Goal: Task Accomplishment & Management: Use online tool/utility

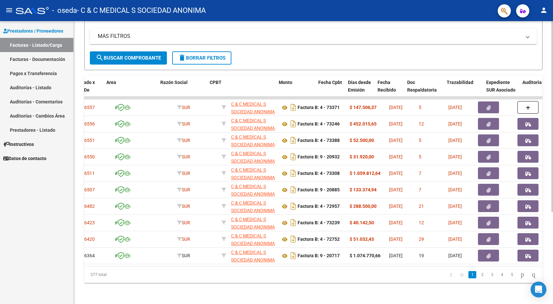
scroll to position [0, 112]
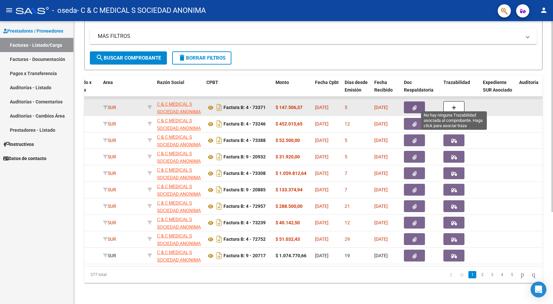
click at [459, 101] on button "button" at bounding box center [453, 107] width 21 height 12
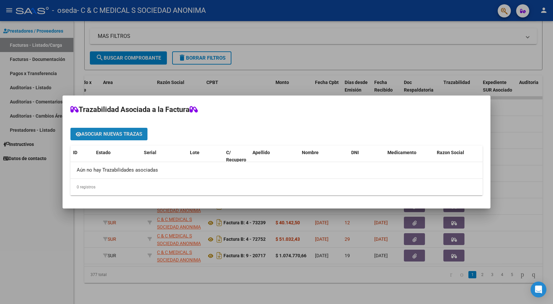
click at [118, 134] on span "Asociar nuevas trazas" at bounding box center [111, 134] width 61 height 6
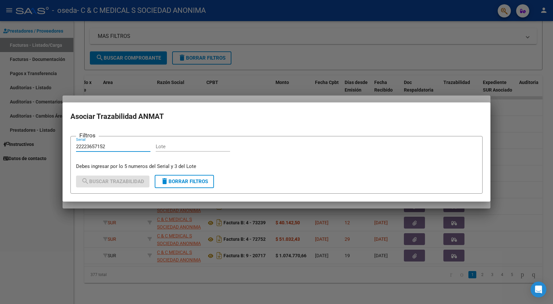
type input "22223657152"
click at [165, 143] on input "Lote" at bounding box center [193, 146] width 74 height 6
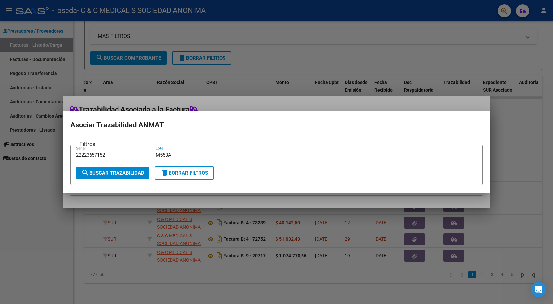
type input "M553A"
click at [109, 173] on span "search Buscar Trazabilidad" at bounding box center [112, 173] width 63 height 6
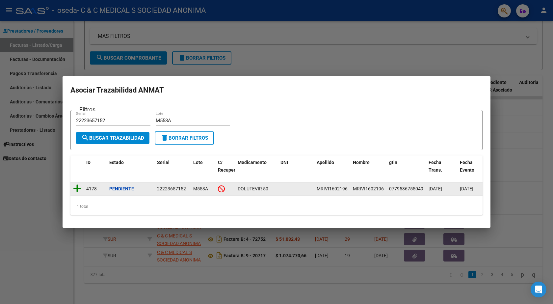
click at [75, 184] on icon at bounding box center [77, 188] width 8 height 9
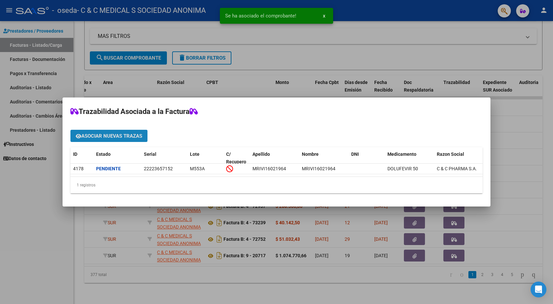
click at [101, 133] on span "Asociar nuevas trazas" at bounding box center [111, 136] width 61 height 6
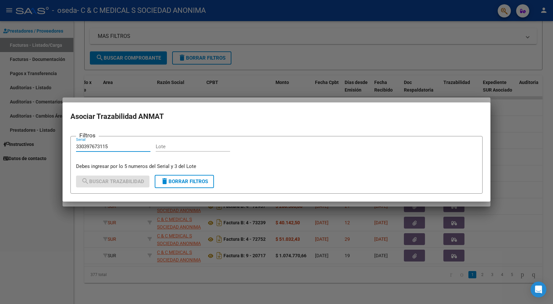
type input "330397673115"
click at [178, 142] on div "Lote" at bounding box center [193, 146] width 74 height 10
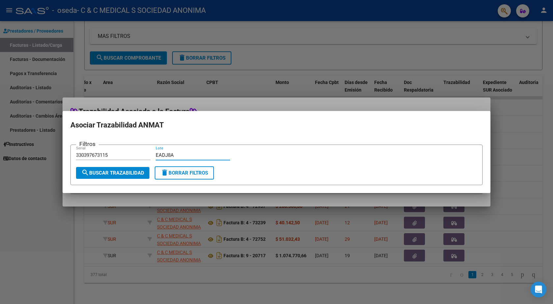
type input "EADJ8A"
click at [119, 170] on span "search Buscar Trazabilidad" at bounding box center [112, 173] width 63 height 6
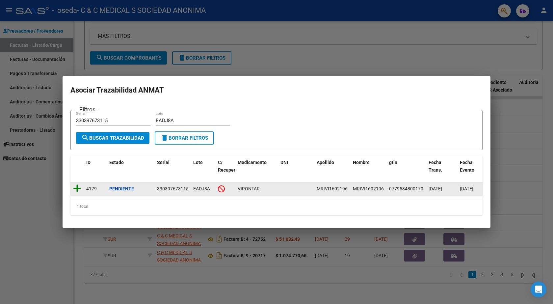
click at [79, 186] on icon at bounding box center [77, 188] width 8 height 9
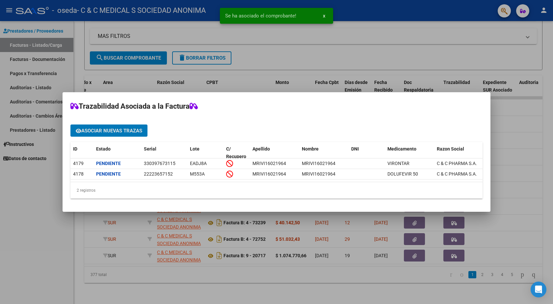
click at [37, 199] on div at bounding box center [276, 152] width 553 height 304
